Goal: Task Accomplishment & Management: Use online tool/utility

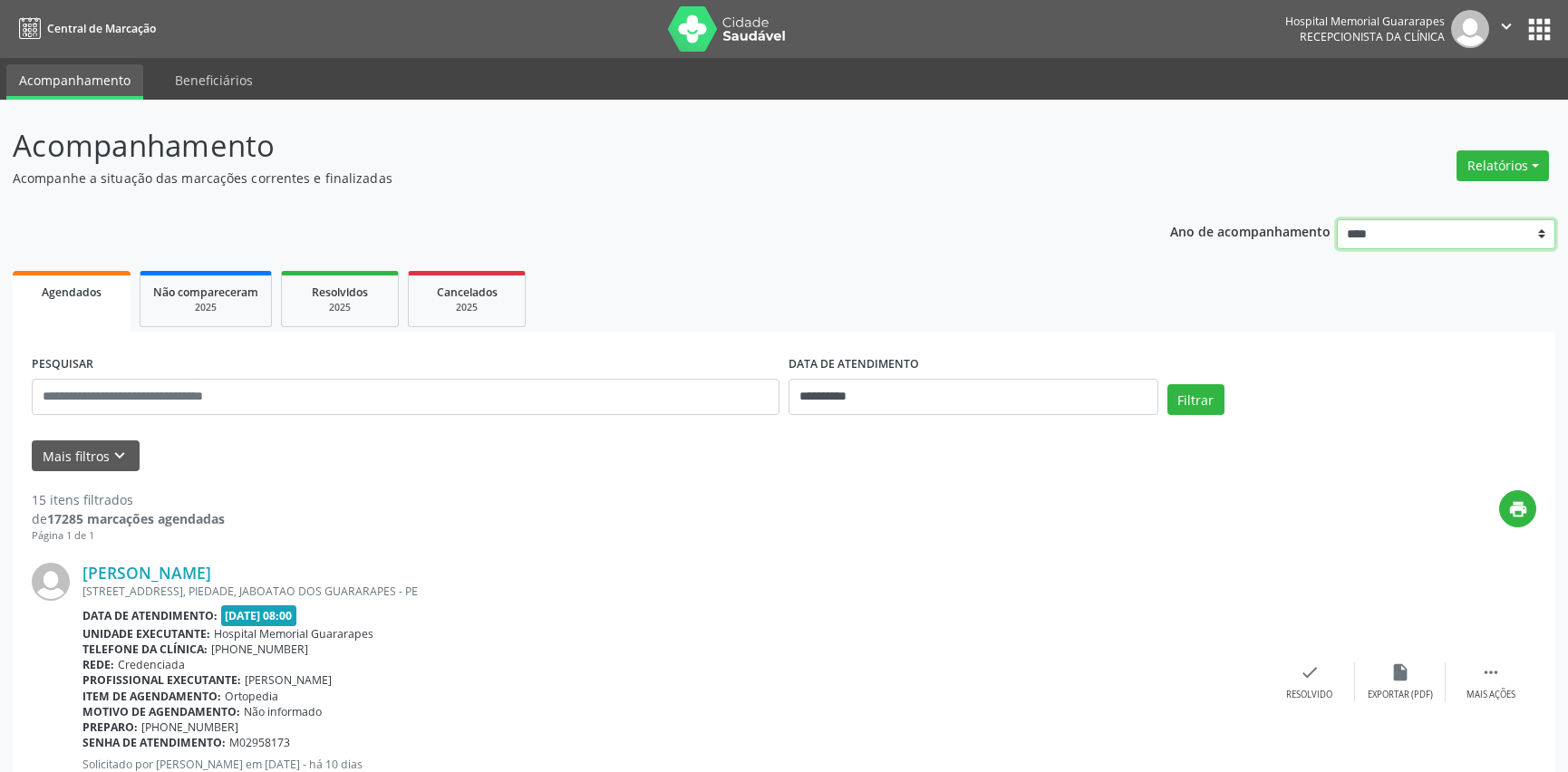
click at [1417, 232] on select "**** **** **** **** ****" at bounding box center [1447, 235] width 220 height 31
click at [1460, 166] on button "Relatórios" at bounding box center [1503, 165] width 92 height 31
click at [1423, 199] on link "Agendamentos" at bounding box center [1451, 204] width 195 height 26
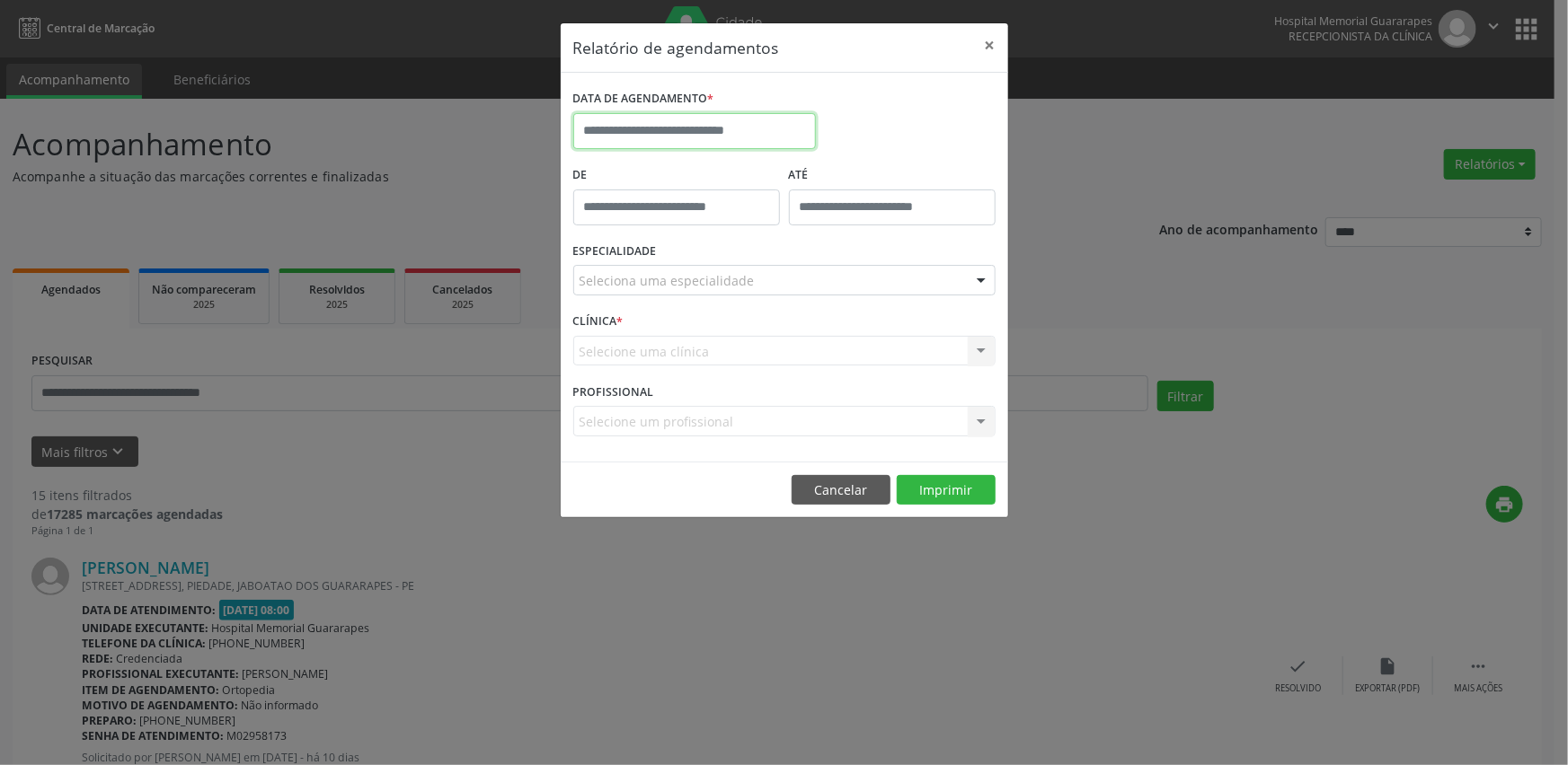
click at [733, 128] on input "text" at bounding box center [694, 130] width 242 height 36
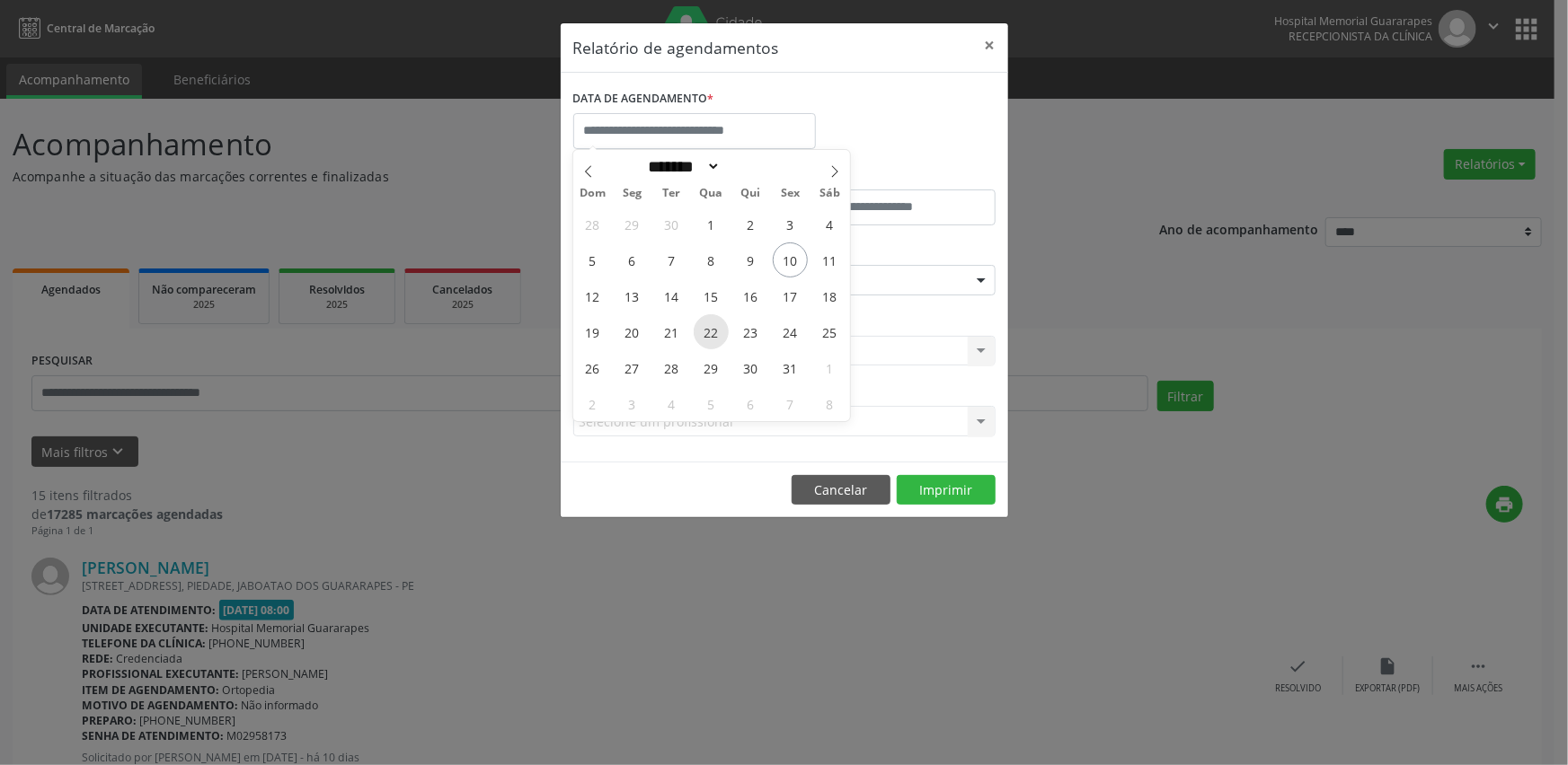
click at [717, 331] on span "22" at bounding box center [711, 332] width 35 height 35
type input "**********"
click at [717, 331] on span "22" at bounding box center [711, 332] width 35 height 35
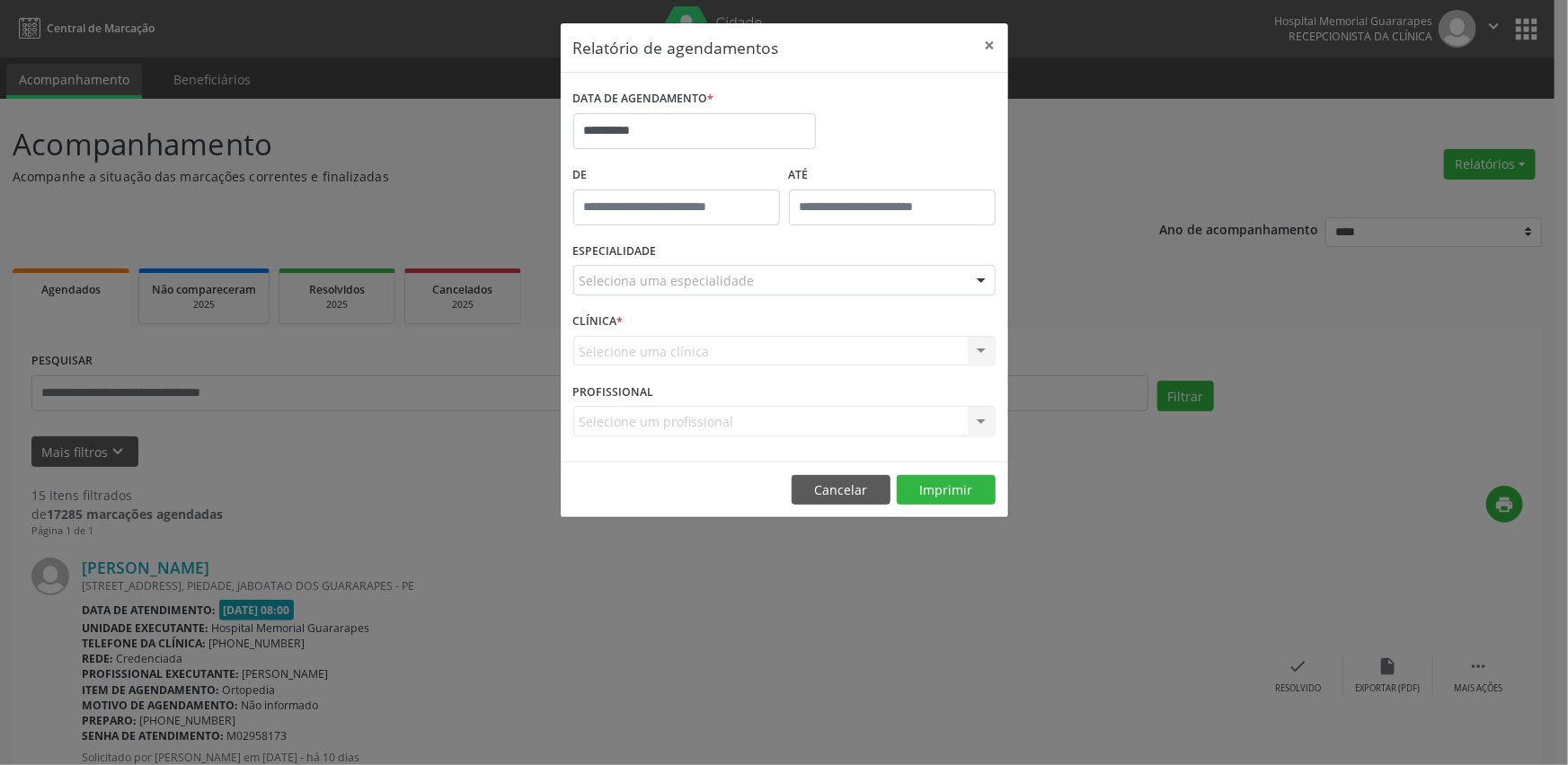
click at [924, 361] on div "Selecione uma clínica Nenhum resultado encontrado para: " " Não há nenhuma opçã…" at bounding box center [784, 351] width 422 height 30
click at [927, 289] on div "Seleciona uma especialidade" at bounding box center [784, 280] width 422 height 30
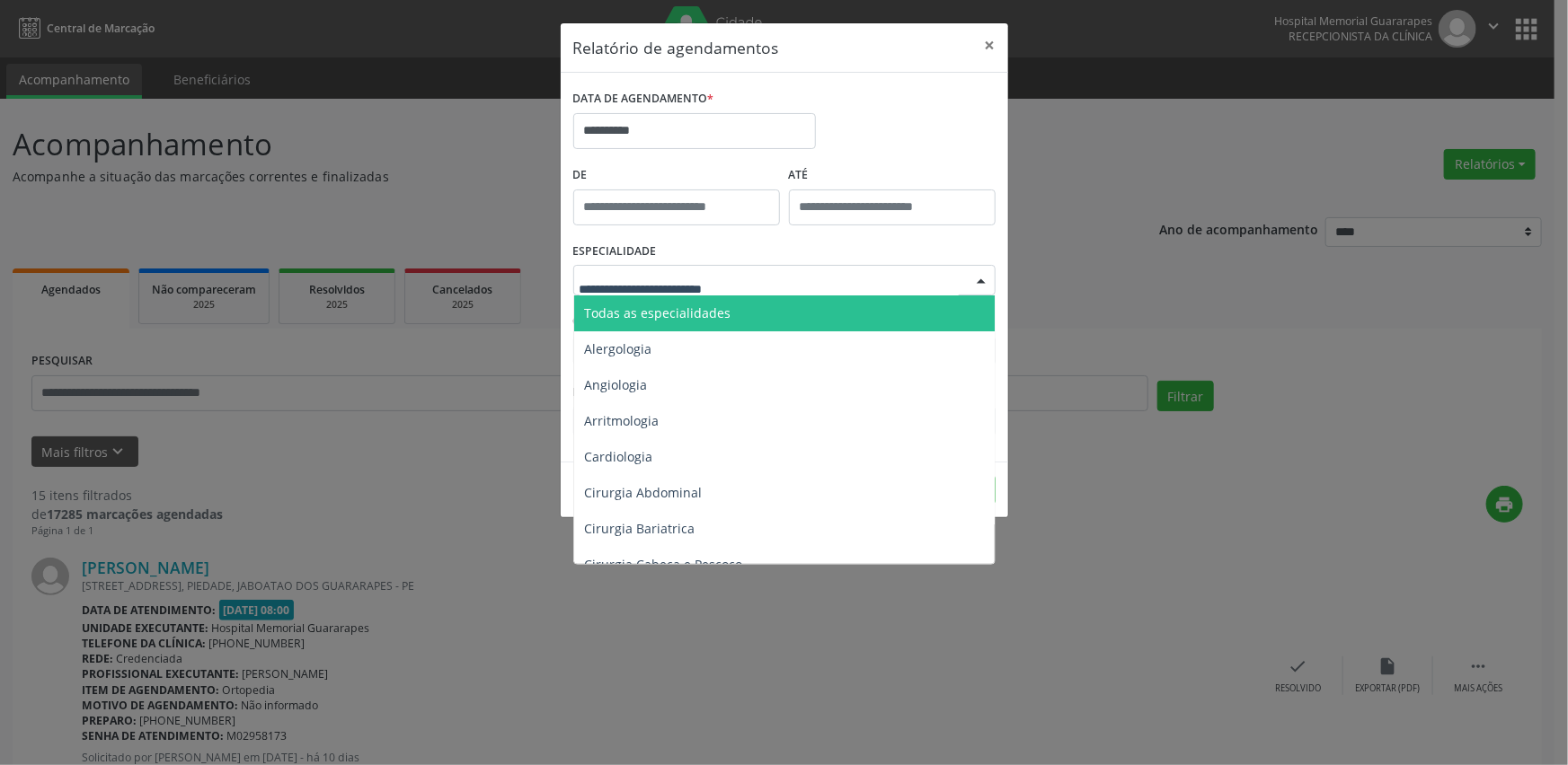
click at [873, 316] on span "Todas as especialidades" at bounding box center [785, 313] width 423 height 36
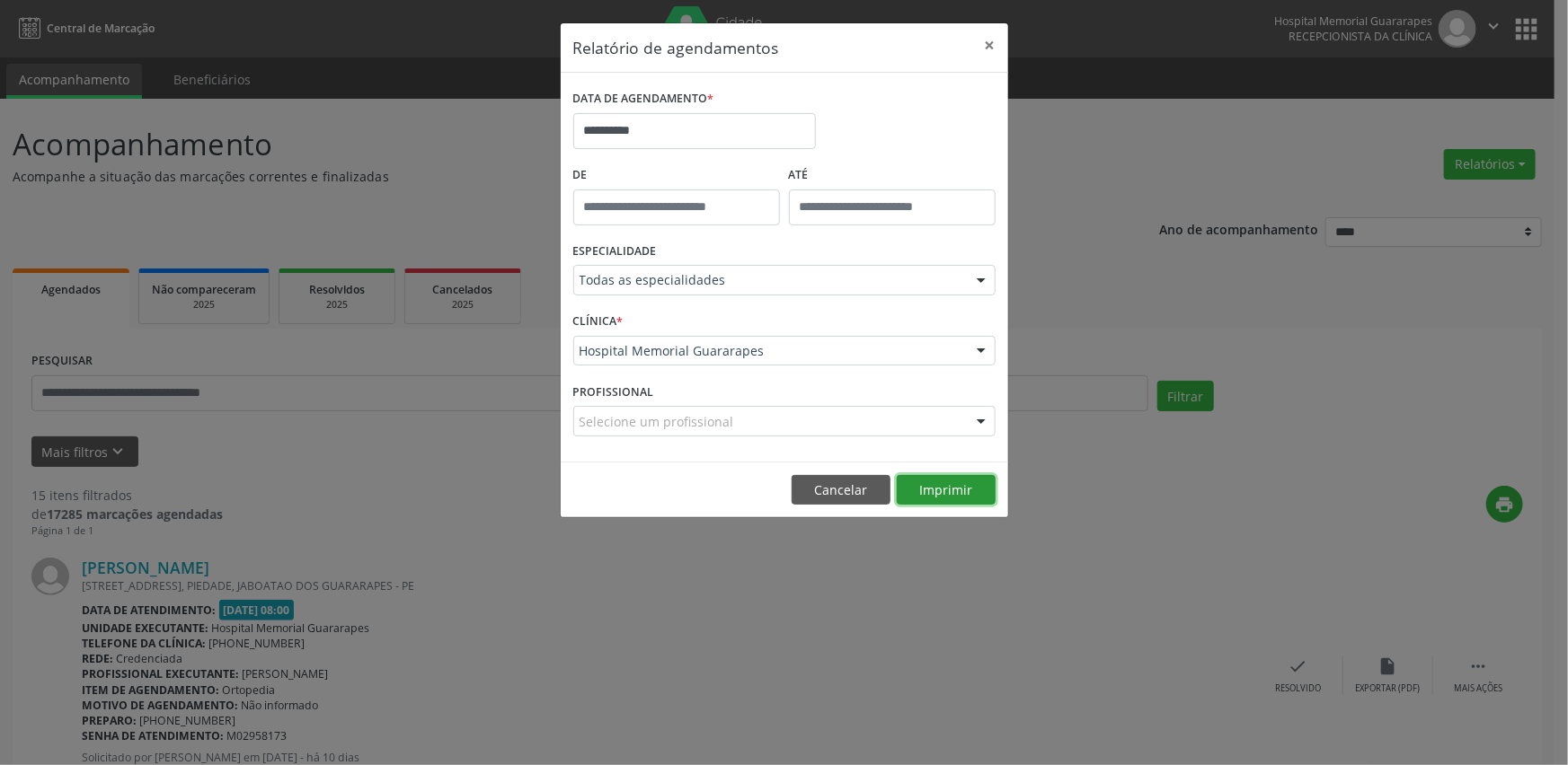
click at [957, 494] on button "Imprimir" at bounding box center [946, 489] width 99 height 30
